Goal: Use online tool/utility: Utilize a website feature to perform a specific function

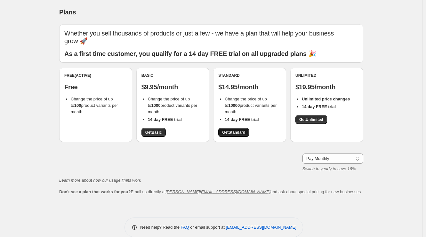
click at [237, 131] on span "Get Standard" at bounding box center [233, 132] width 23 height 5
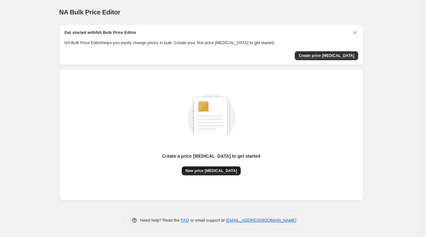
click at [211, 171] on span "New price [MEDICAL_DATA]" at bounding box center [210, 170] width 51 height 5
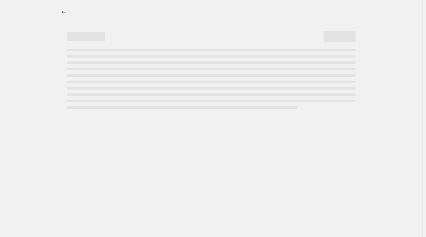
select select "percentage"
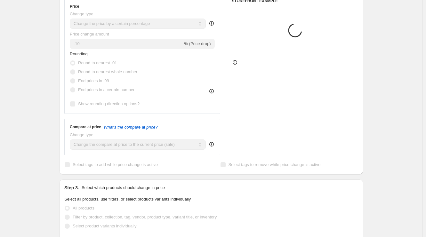
scroll to position [128, 0]
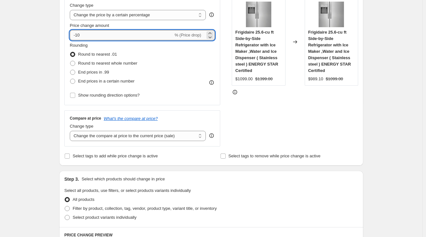
drag, startPoint x: 78, startPoint y: 35, endPoint x: 90, endPoint y: 36, distance: 11.9
click at [90, 36] on input "-10" at bounding box center [121, 35] width 103 height 10
type input "-1"
type input "-61"
click at [46, 59] on div "Create new price change job. This page is ready Create new price change job Dra…" at bounding box center [211, 216] width 422 height 688
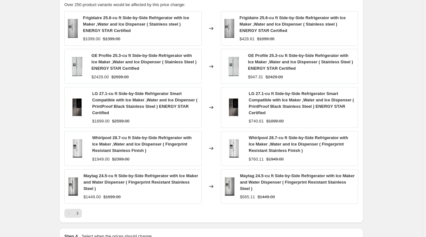
scroll to position [451, 0]
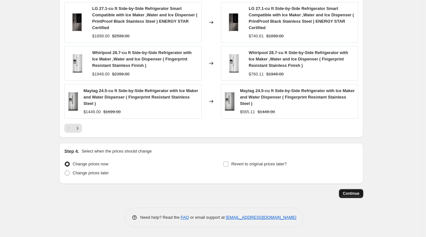
click at [352, 192] on span "Continue" at bounding box center [351, 193] width 17 height 5
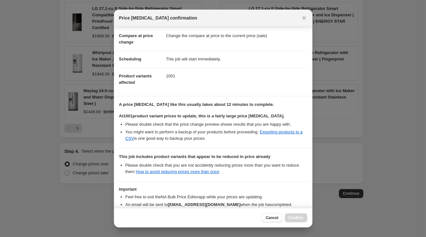
scroll to position [67, 0]
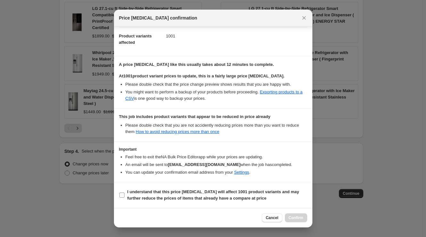
click at [143, 194] on b "I understand that this price change job will affect 1001 product variants and m…" at bounding box center [213, 194] width 172 height 11
click at [124, 194] on input "I understand that this price change job will affect 1001 product variants and m…" at bounding box center [121, 195] width 5 height 5
checkbox input "true"
click at [300, 219] on span "Confirm" at bounding box center [295, 217] width 15 height 5
